Goal: Entertainment & Leisure: Consume media (video, audio)

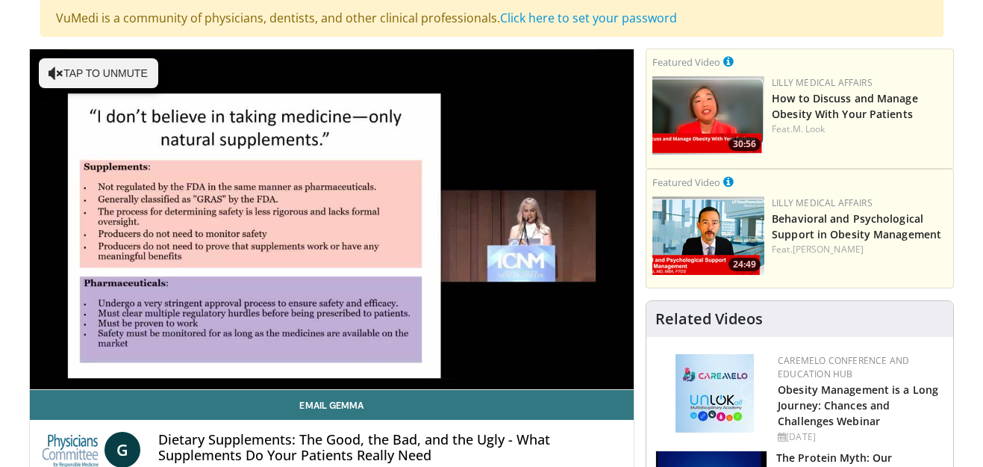
scroll to position [149, 0]
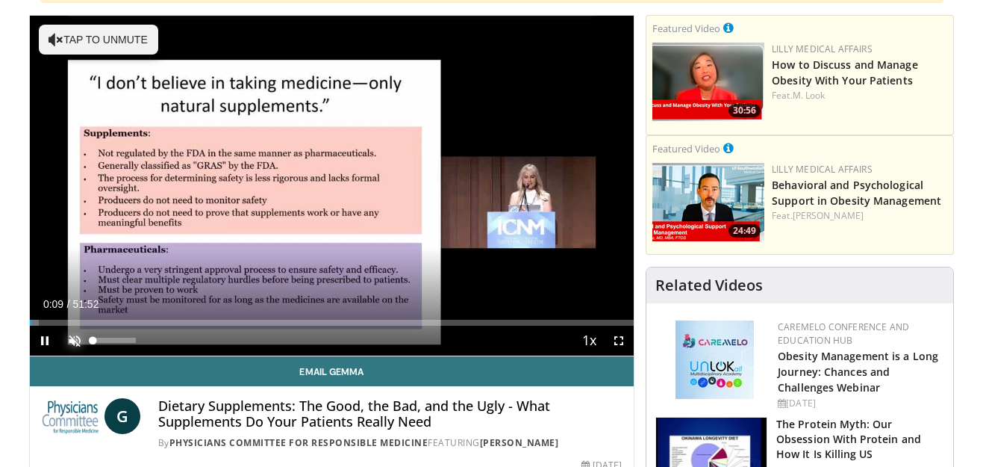
click at [70, 340] on span "Video Player" at bounding box center [75, 341] width 30 height 30
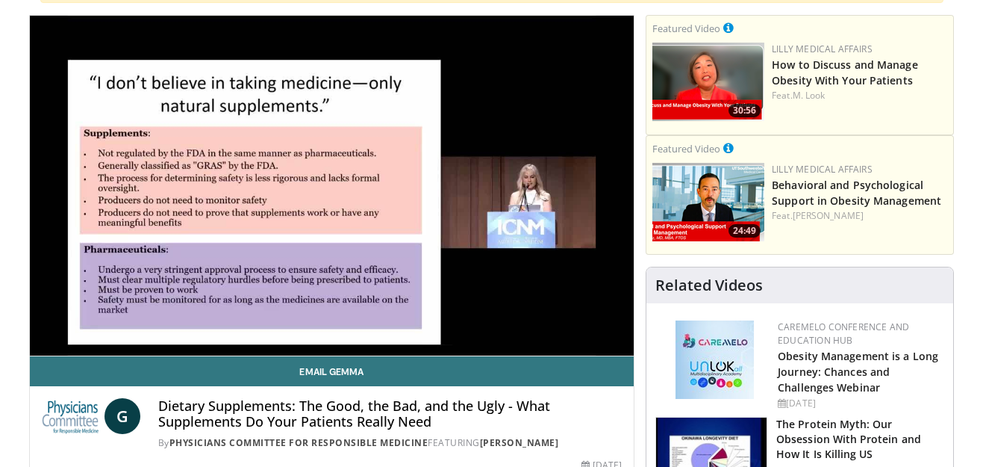
scroll to position [75, 0]
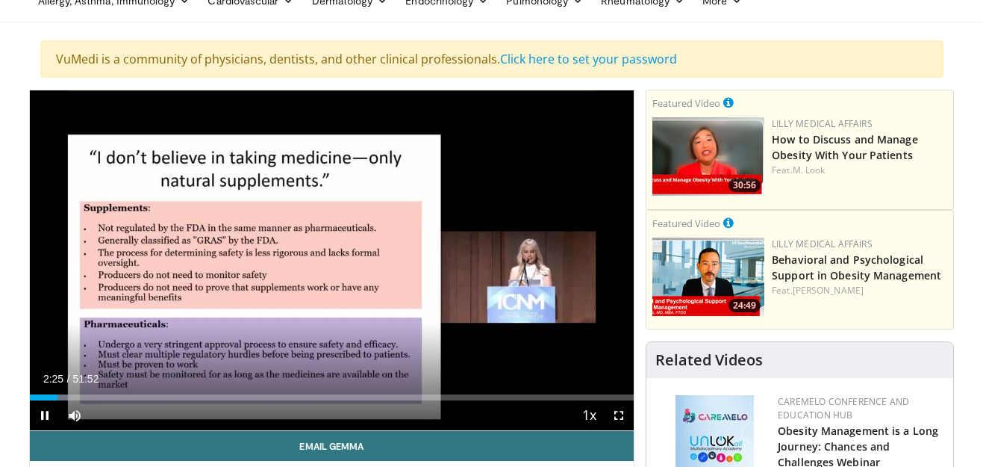
click at [618, 415] on video-js "**********" at bounding box center [332, 260] width 605 height 341
click at [619, 415] on span "Video Player" at bounding box center [619, 415] width 30 height 30
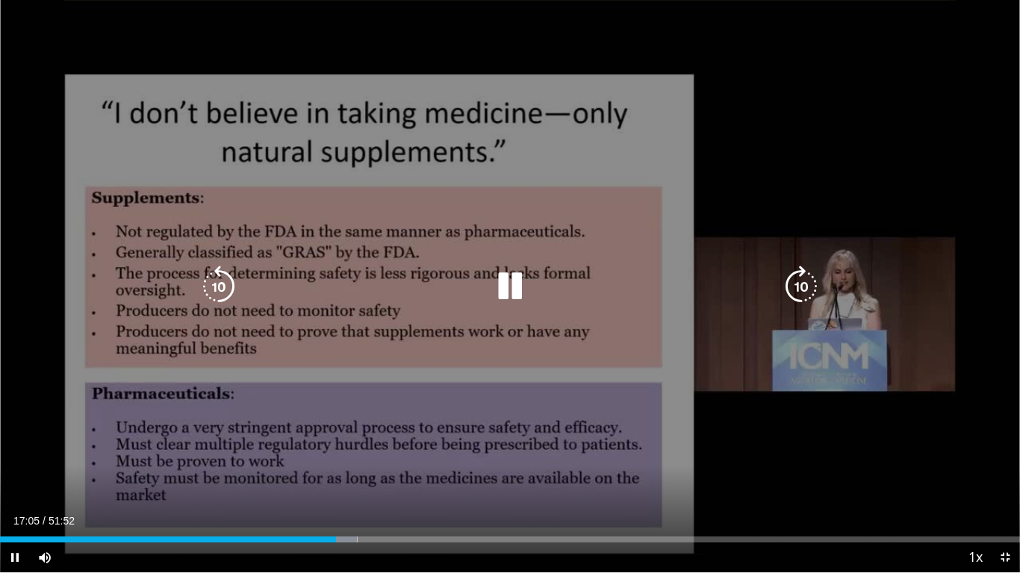
click at [505, 285] on icon "Video Player" at bounding box center [510, 287] width 42 height 42
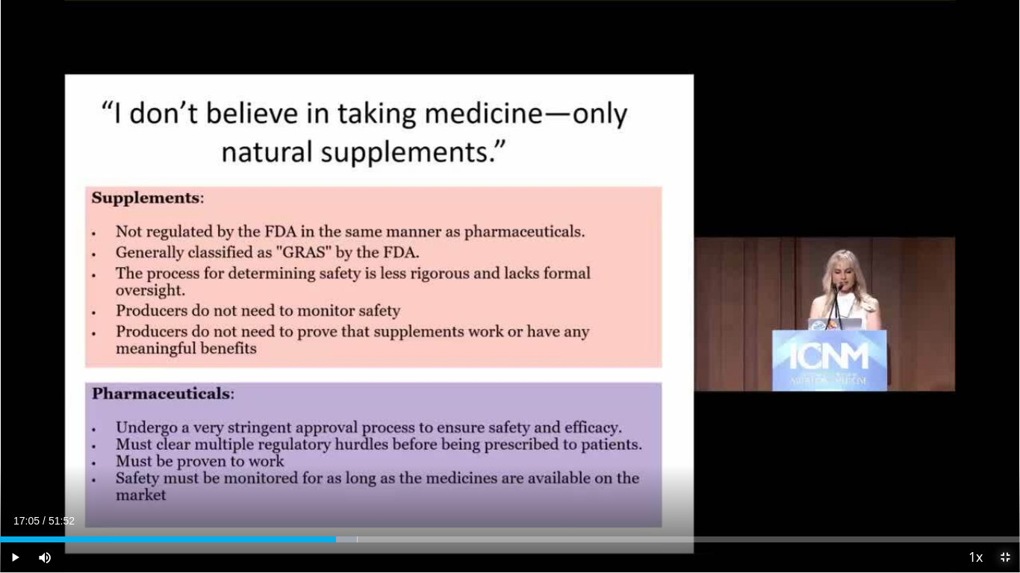
click at [983, 466] on span "Video Player" at bounding box center [1005, 558] width 30 height 30
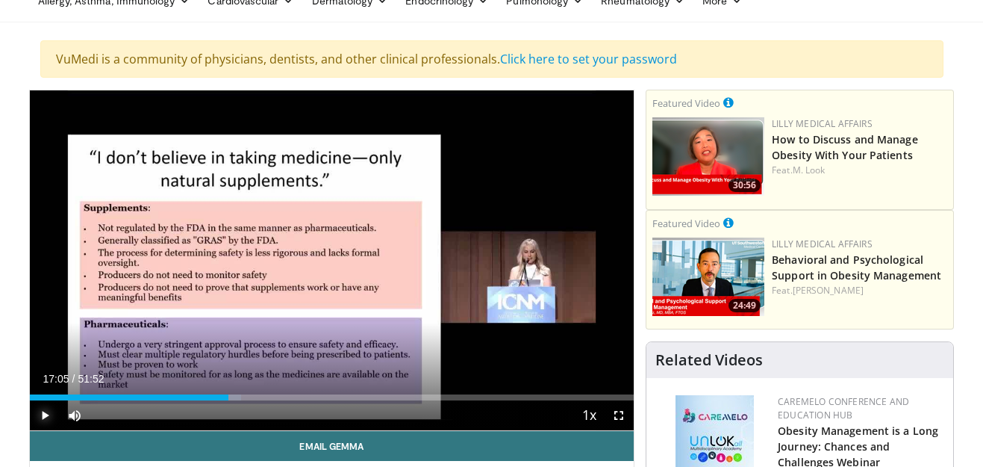
click at [43, 414] on span "Video Player" at bounding box center [45, 415] width 30 height 30
click at [621, 415] on span "Video Player" at bounding box center [619, 415] width 30 height 30
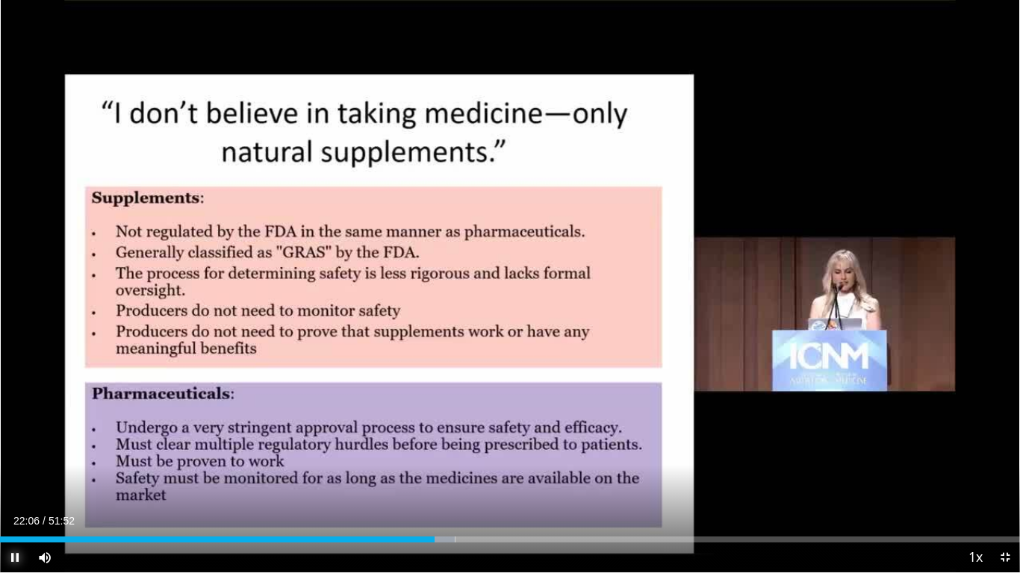
click at [14, 466] on span "Video Player" at bounding box center [15, 558] width 30 height 30
click at [983, 466] on span "Video Player" at bounding box center [1005, 558] width 30 height 30
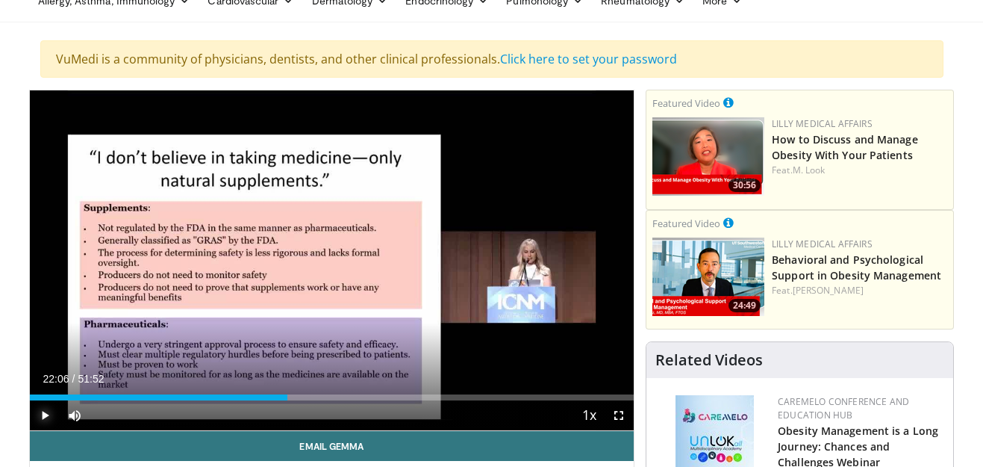
click at [42, 414] on span "Video Player" at bounding box center [45, 415] width 30 height 30
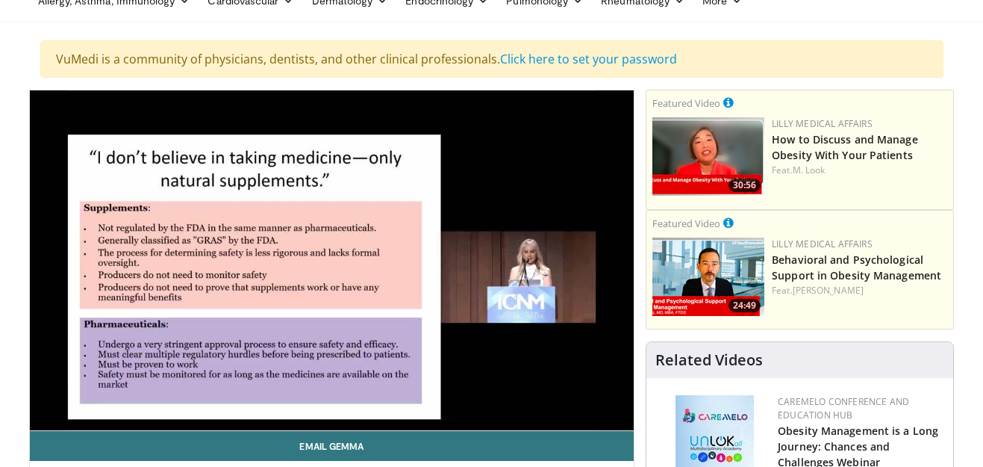
click at [618, 416] on video-js "**********" at bounding box center [332, 260] width 605 height 341
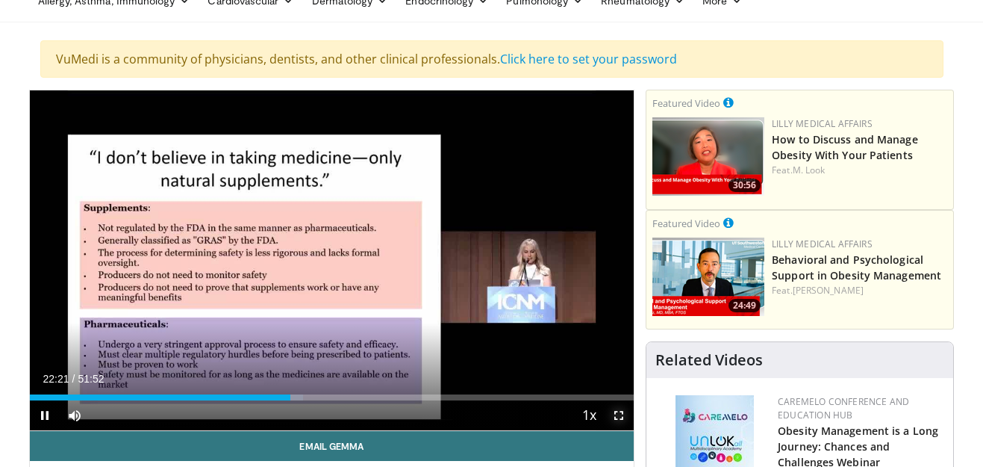
click at [618, 412] on span "Video Player" at bounding box center [619, 415] width 30 height 30
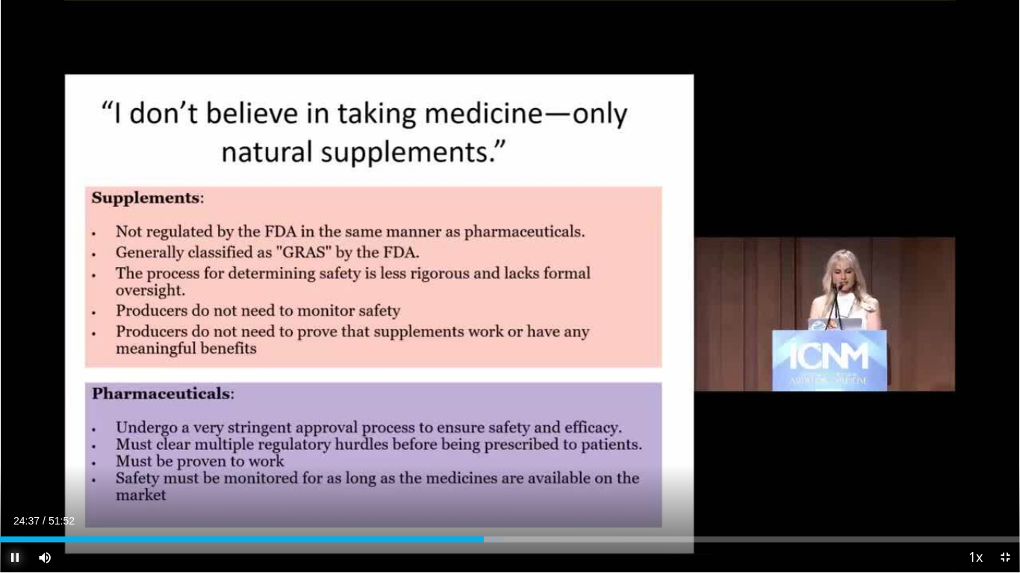
click at [14, 466] on span "Video Player" at bounding box center [15, 558] width 30 height 30
click at [983, 466] on span "Video Player" at bounding box center [1005, 558] width 30 height 30
